Goal: Use online tool/utility: Utilize a website feature to perform a specific function

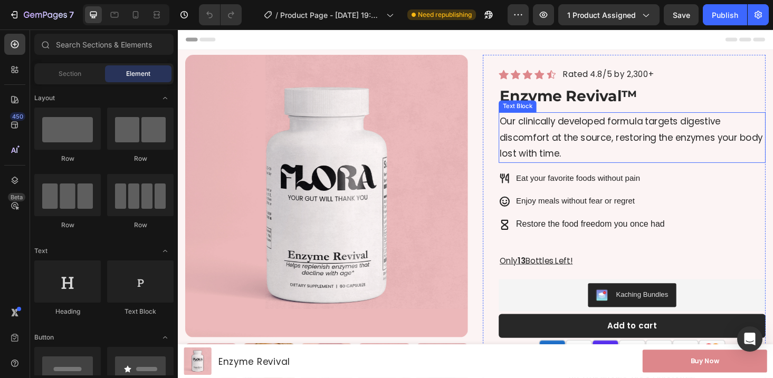
click at [579, 133] on p "Our clinically developed formula targets digestive discomfort at the source, re…" at bounding box center [661, 144] width 282 height 51
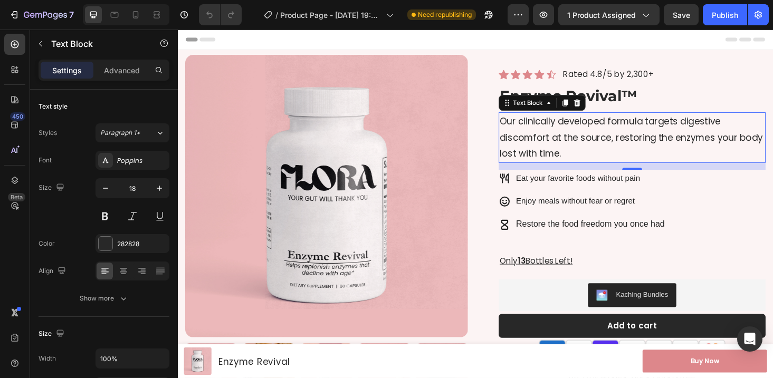
click at [579, 133] on p "Our clinically developed formula targets digestive discomfort at the source, re…" at bounding box center [661, 144] width 282 height 51
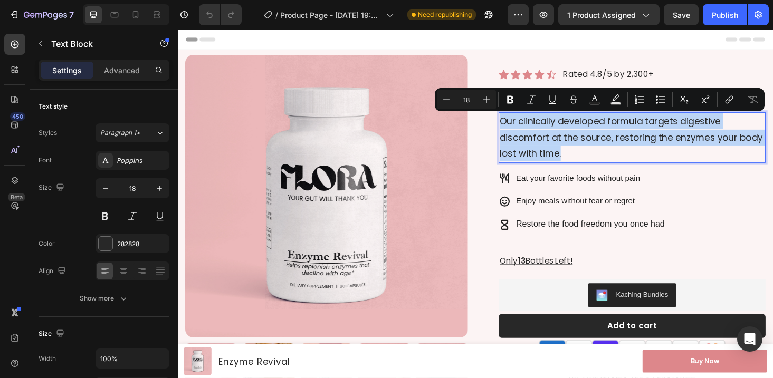
click at [585, 139] on p "Our clinically developed formula targets digestive discomfort at the source, re…" at bounding box center [661, 144] width 282 height 51
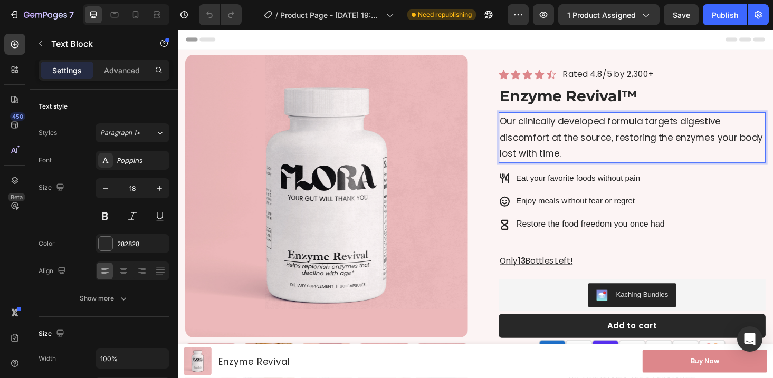
click at [585, 139] on p "Our clinically developed formula targets digestive discomfort at the source, re…" at bounding box center [661, 144] width 282 height 51
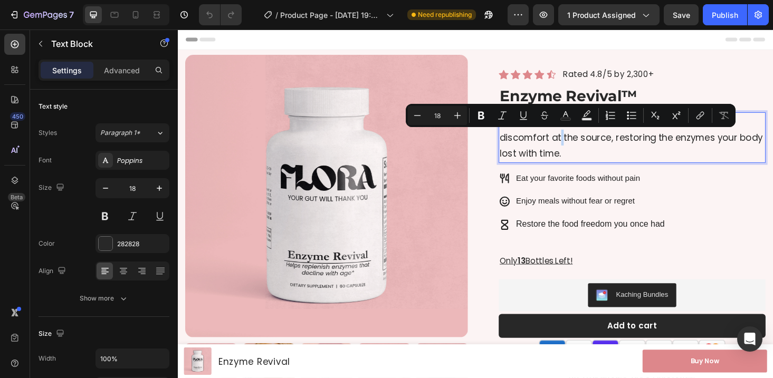
click at [585, 139] on p "Our clinically developed formula targets digestive discomfort at the source, re…" at bounding box center [661, 144] width 282 height 51
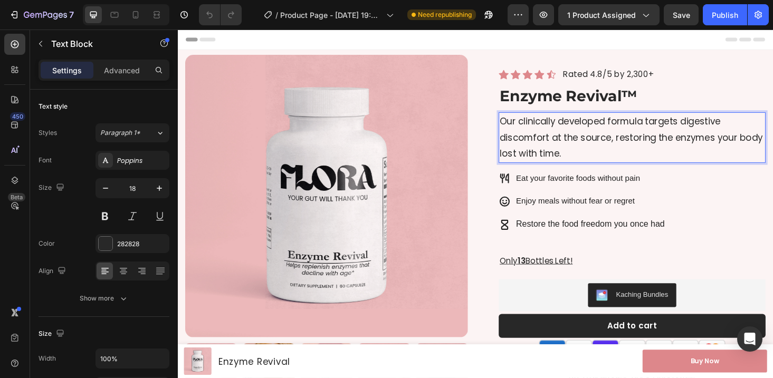
click at [585, 139] on p "Our clinically developed formula targets digestive discomfort at the source, re…" at bounding box center [661, 144] width 282 height 51
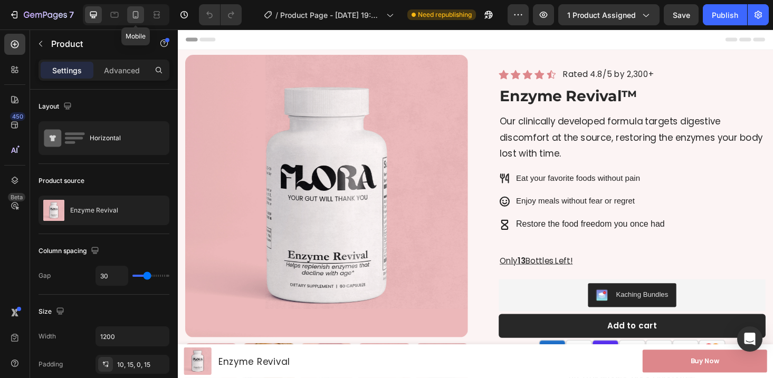
click at [133, 11] on icon at bounding box center [135, 15] width 11 height 11
type input "0"
type input "100%"
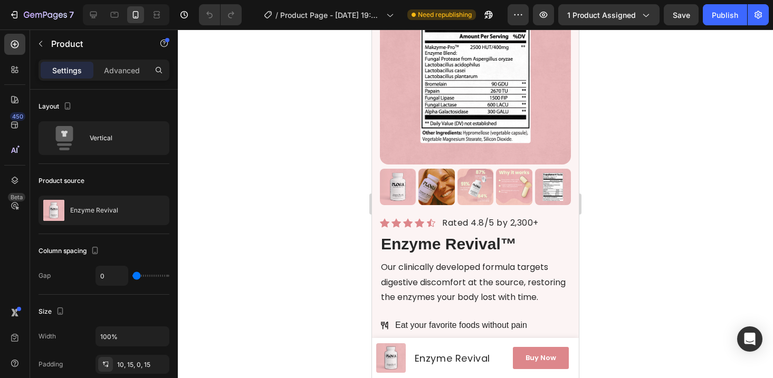
scroll to position [119, 0]
